Goal: Information Seeking & Learning: Understand process/instructions

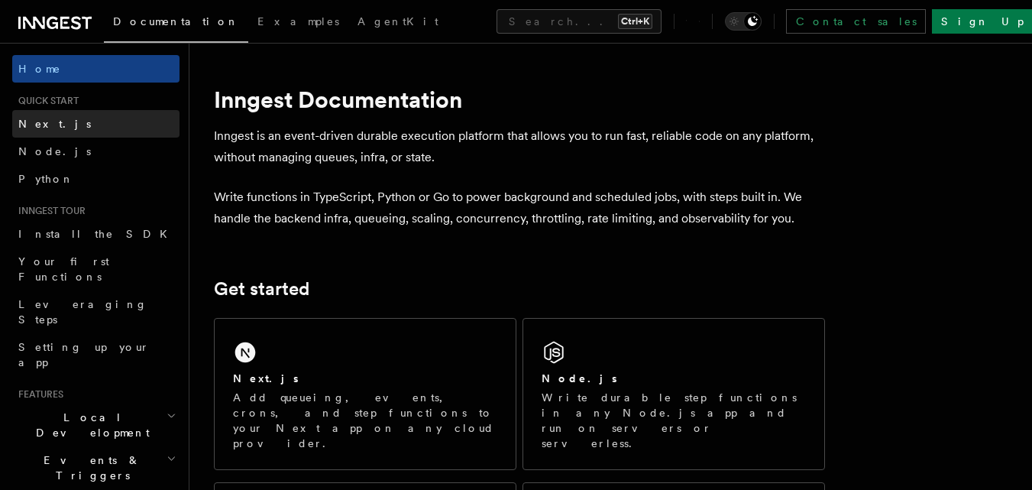
click at [60, 126] on link "Next.js" at bounding box center [95, 124] width 167 height 28
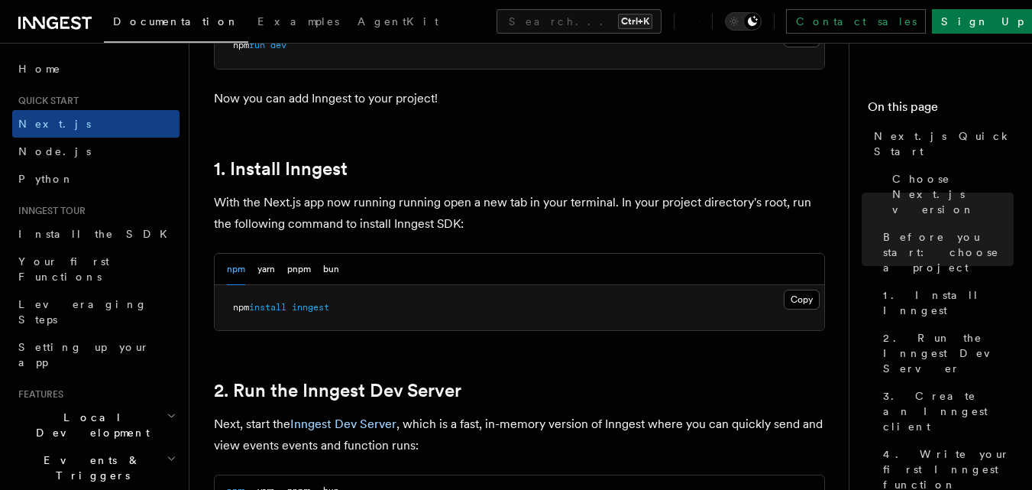
scroll to position [764, 0]
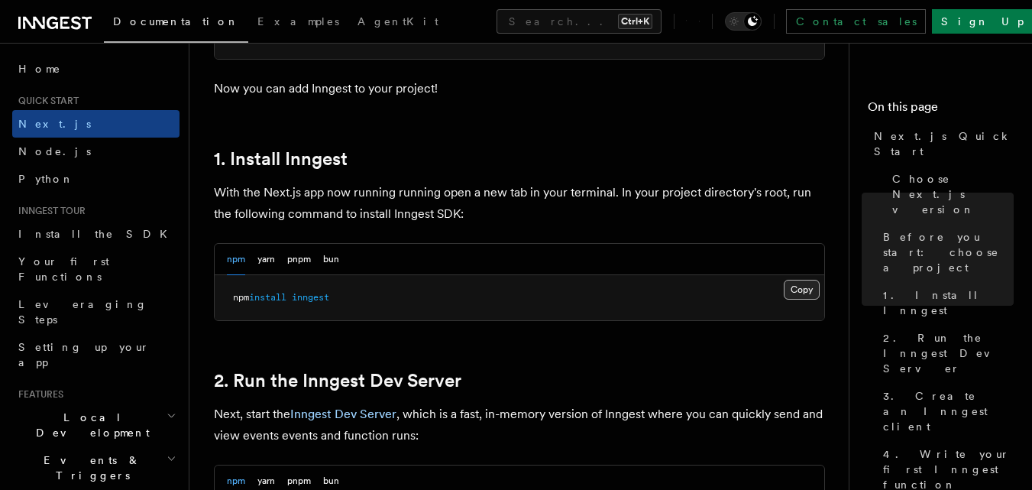
click at [787, 288] on button "Copy Copied" at bounding box center [802, 290] width 36 height 20
click at [792, 215] on p "With the Next.js app now running running open a new tab in your terminal. In yo…" at bounding box center [519, 203] width 611 height 43
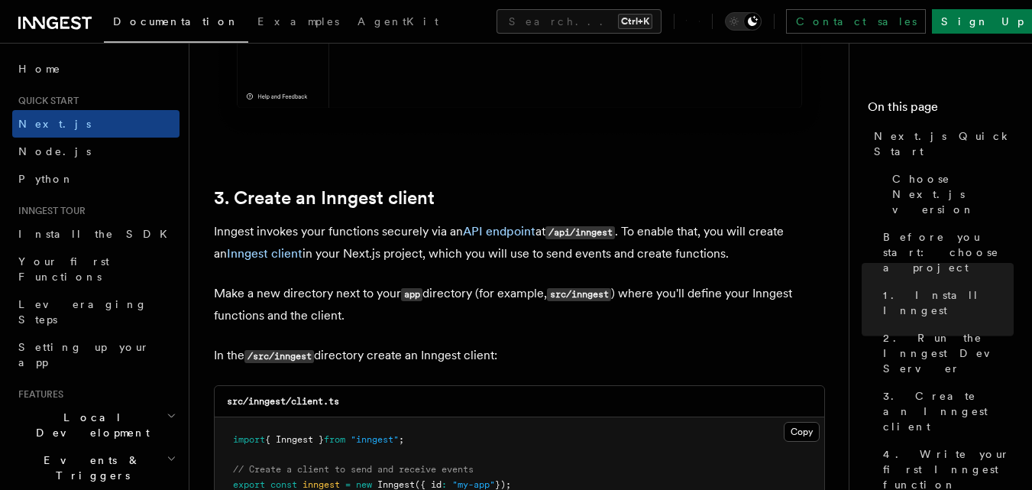
scroll to position [1681, 0]
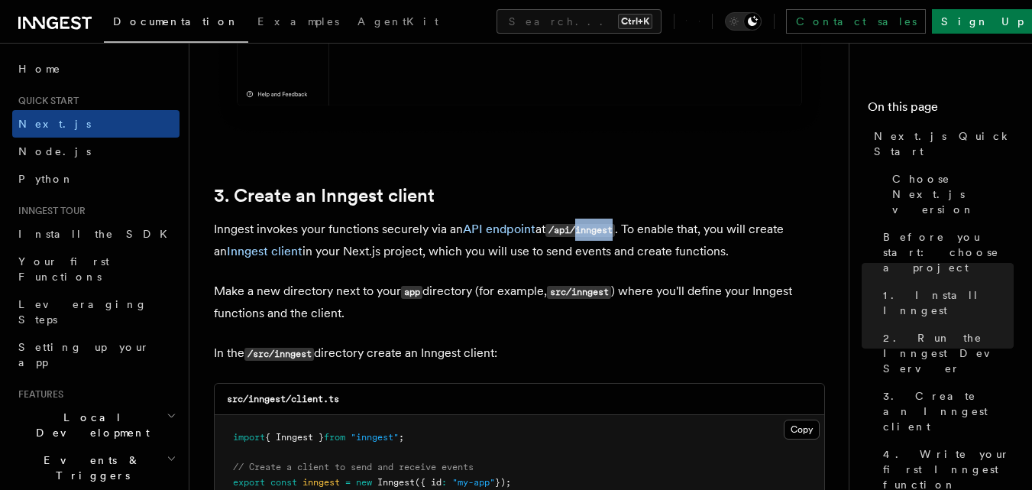
drag, startPoint x: 583, startPoint y: 225, endPoint x: 620, endPoint y: 228, distance: 37.6
click at [615, 228] on code "/api/inngest" at bounding box center [581, 230] width 70 height 13
copy code "inngest"
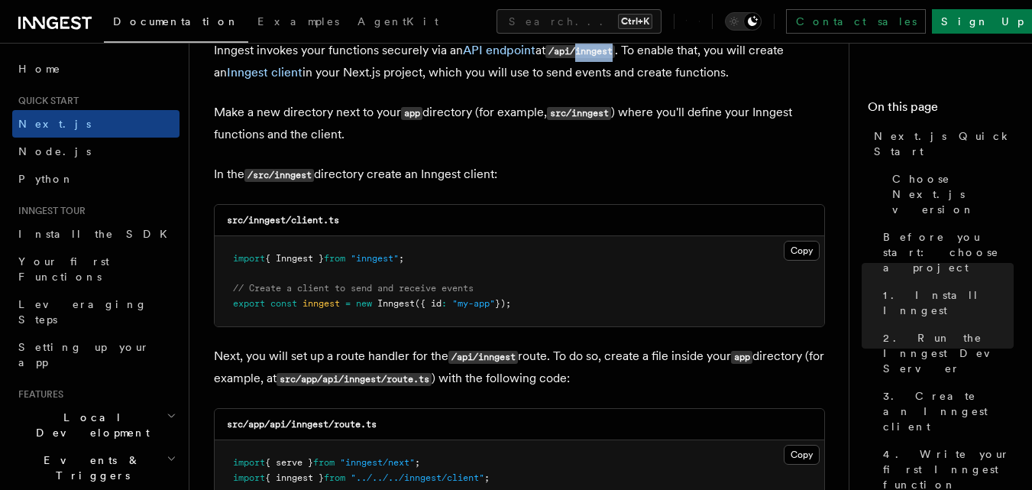
scroll to position [1910, 0]
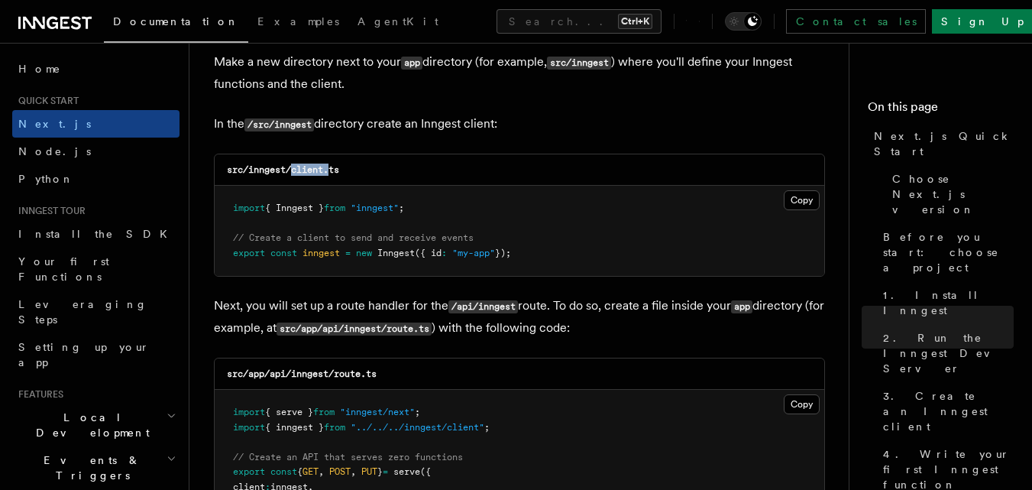
drag, startPoint x: 293, startPoint y: 169, endPoint x: 331, endPoint y: 169, distance: 38.2
click at [331, 169] on code "src/inngest/client.ts" at bounding box center [283, 169] width 112 height 11
copy code "client."
click at [794, 194] on button "Copy Copied" at bounding box center [802, 200] width 36 height 20
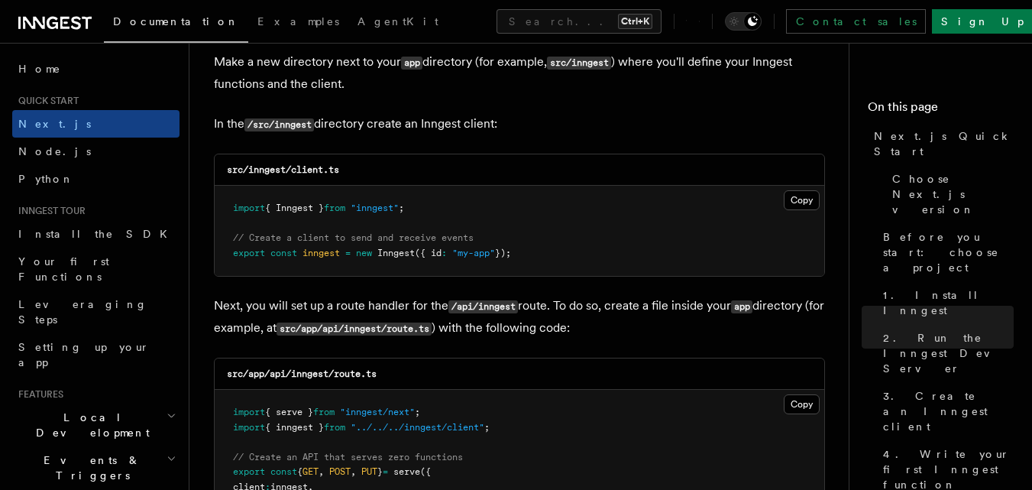
drag, startPoint x: 711, startPoint y: 123, endPoint x: 660, endPoint y: 141, distance: 54.4
click at [711, 123] on p "In the /src/inngest directory create an Inngest client:" at bounding box center [519, 124] width 611 height 22
drag, startPoint x: 370, startPoint y: 206, endPoint x: 435, endPoint y: 181, distance: 69.4
click at [399, 207] on span ""inngest"" at bounding box center [375, 207] width 48 height 11
copy span "inngest"
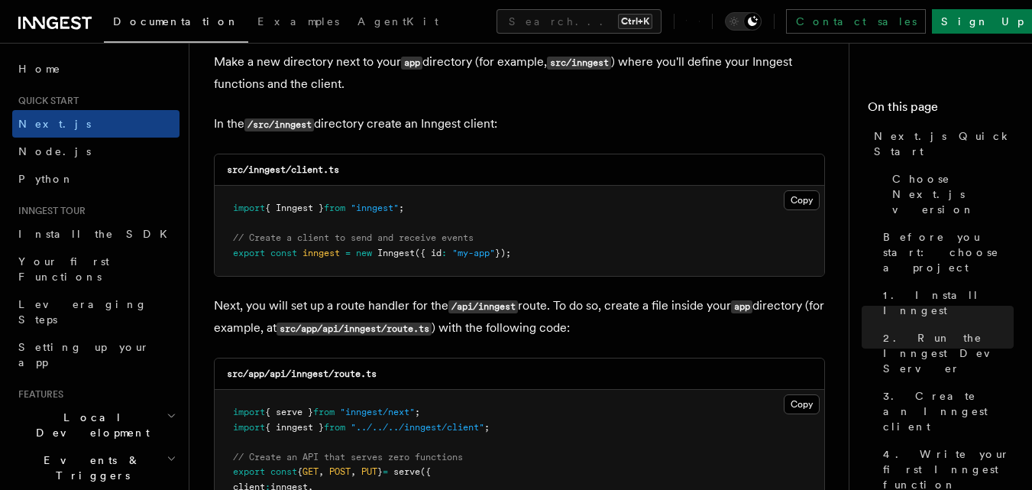
click at [769, 122] on p "In the /src/inngest directory create an Inngest client:" at bounding box center [519, 124] width 611 height 22
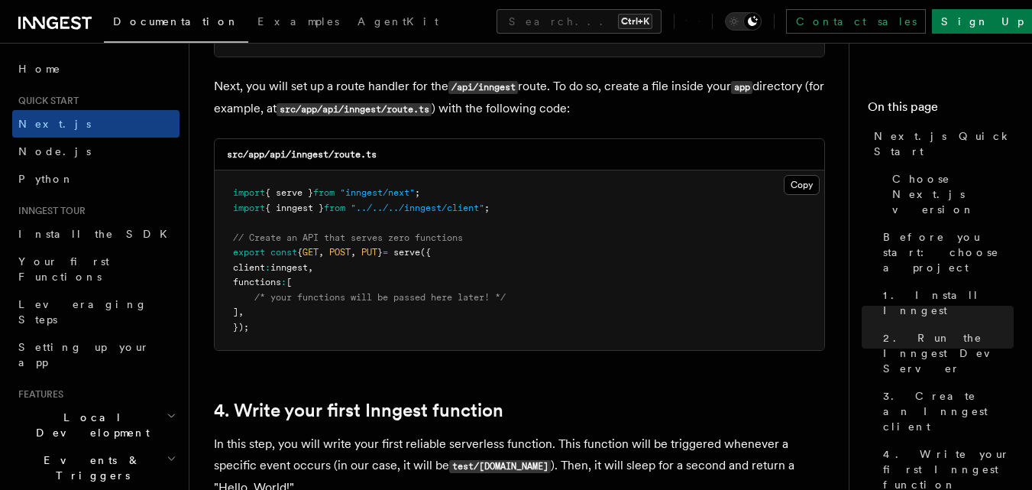
scroll to position [2139, 0]
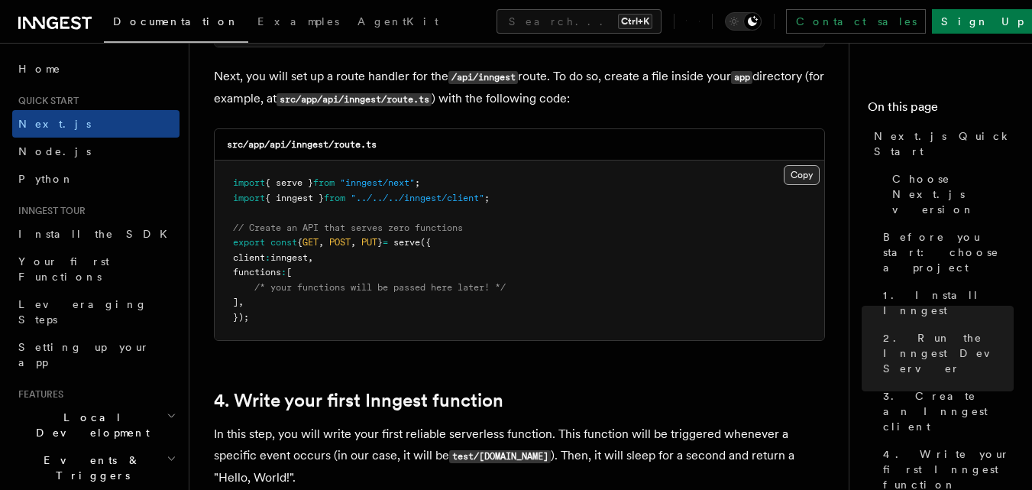
click at [803, 171] on button "Copy Copied" at bounding box center [802, 175] width 36 height 20
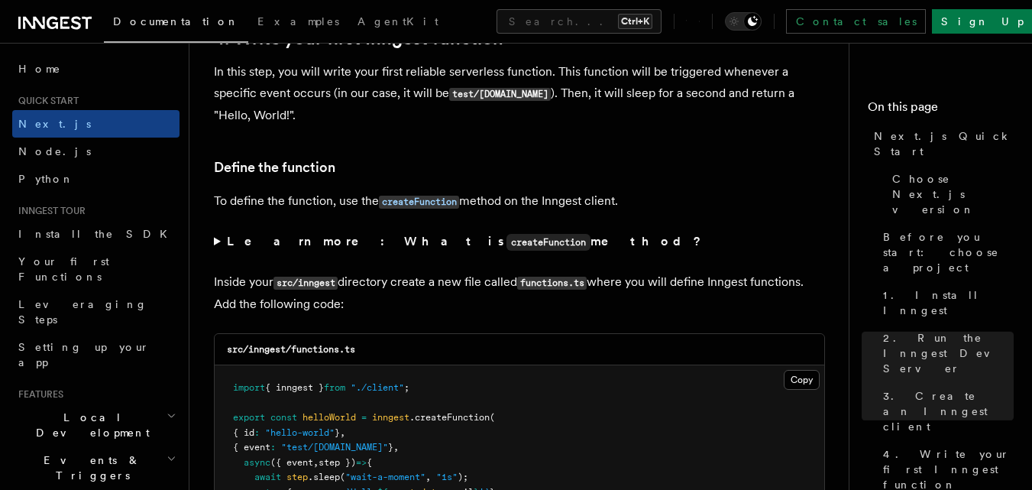
scroll to position [2674, 0]
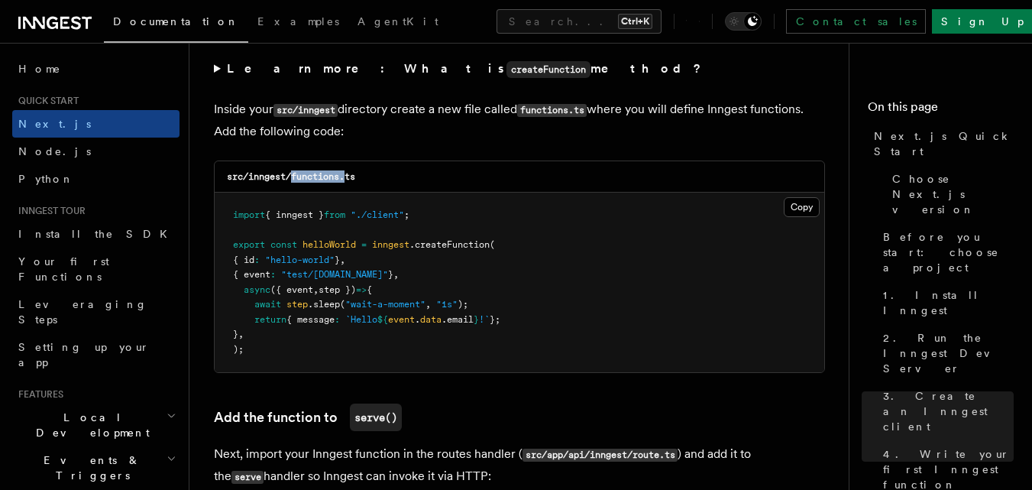
drag, startPoint x: 291, startPoint y: 174, endPoint x: 346, endPoint y: 177, distance: 55.1
click at [346, 177] on code "src/inngest/functions.ts" at bounding box center [291, 176] width 128 height 11
copy code "functions."
click at [746, 416] on h3 "Add the function to serve()" at bounding box center [519, 417] width 611 height 28
click at [799, 206] on button "Copy Copied" at bounding box center [802, 207] width 36 height 20
